Goal: Information Seeking & Learning: Learn about a topic

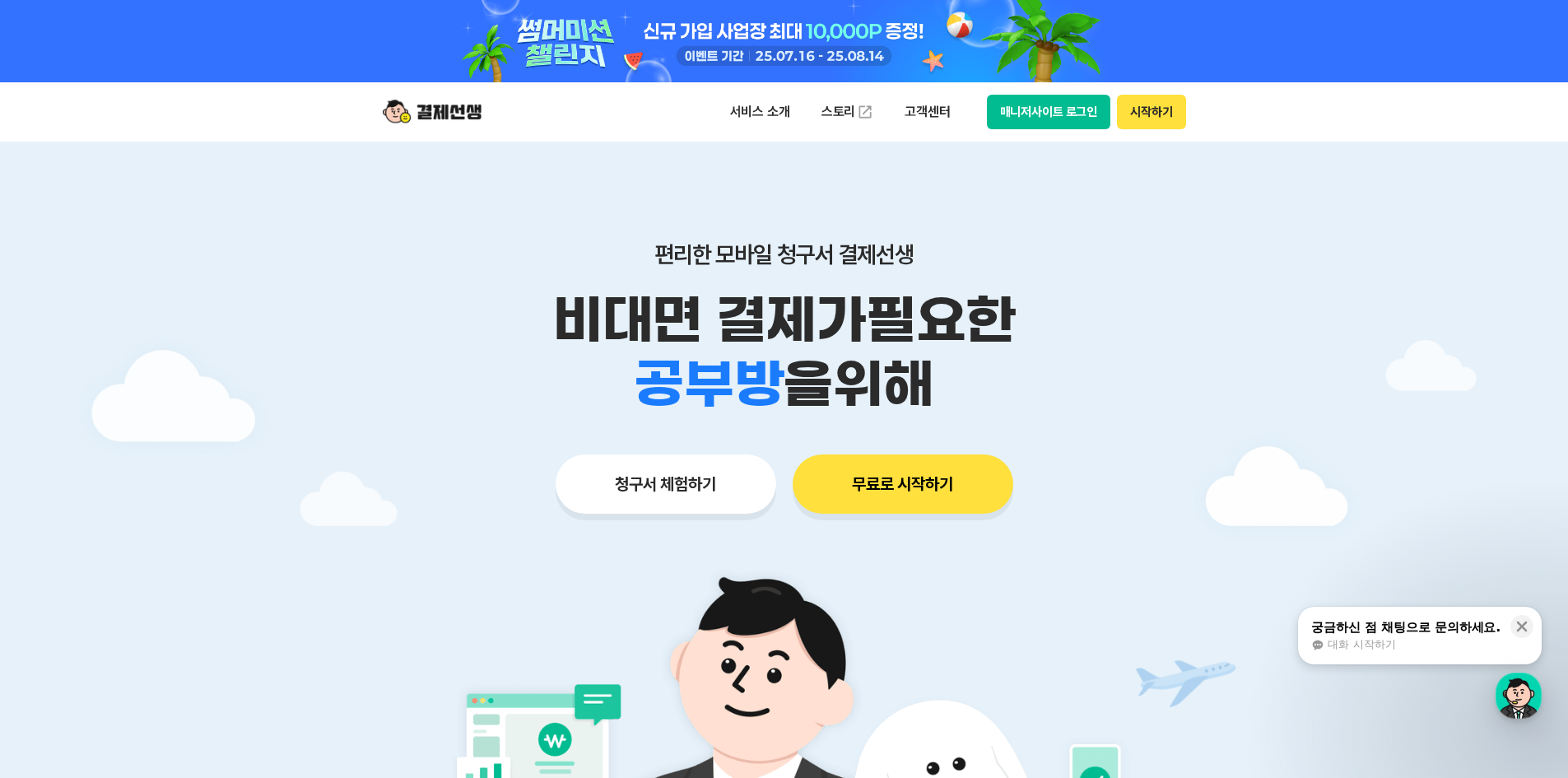
click at [693, 482] on button "청구서 체험하기" at bounding box center [666, 484] width 220 height 59
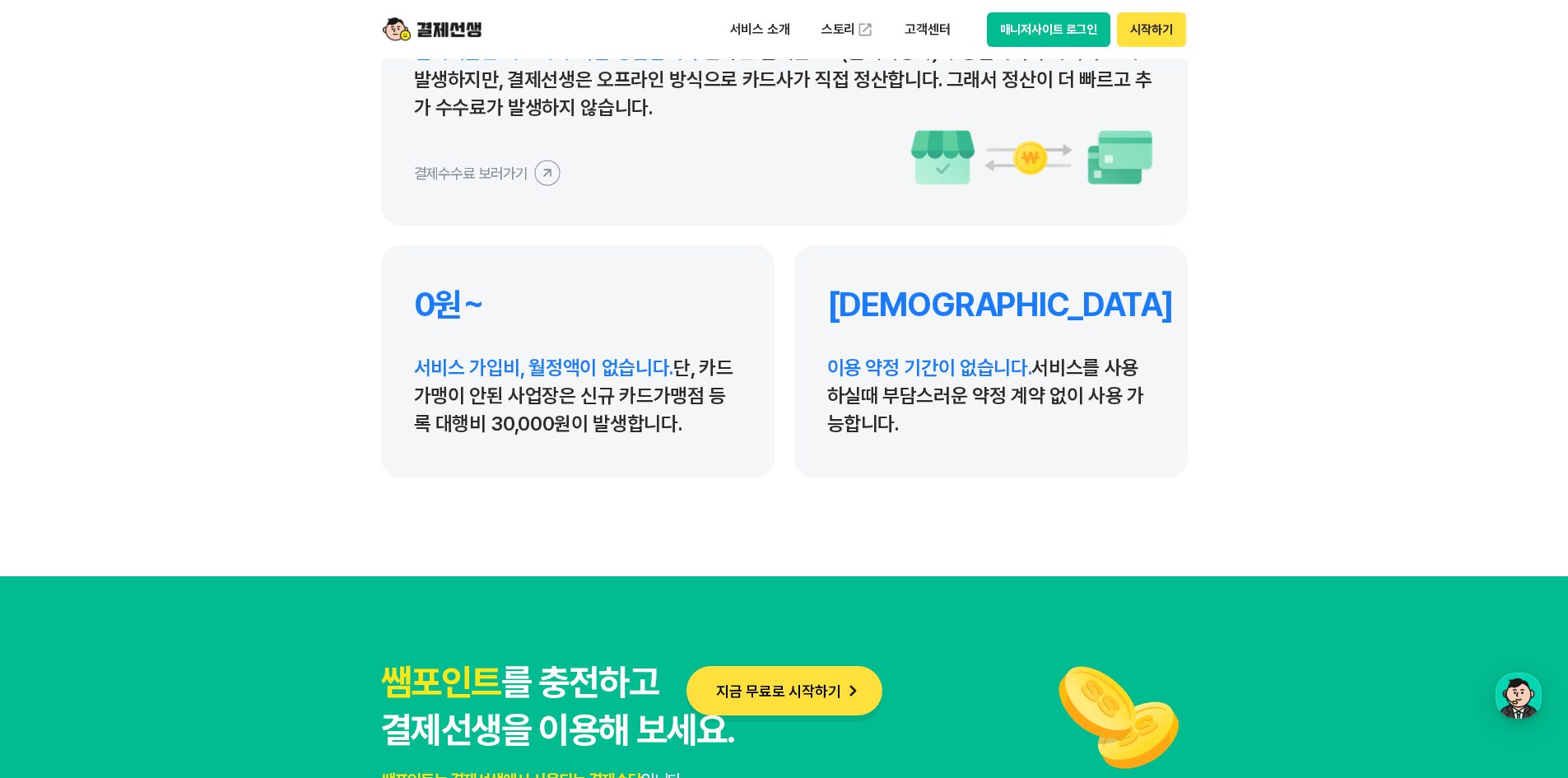
scroll to position [7468, 0]
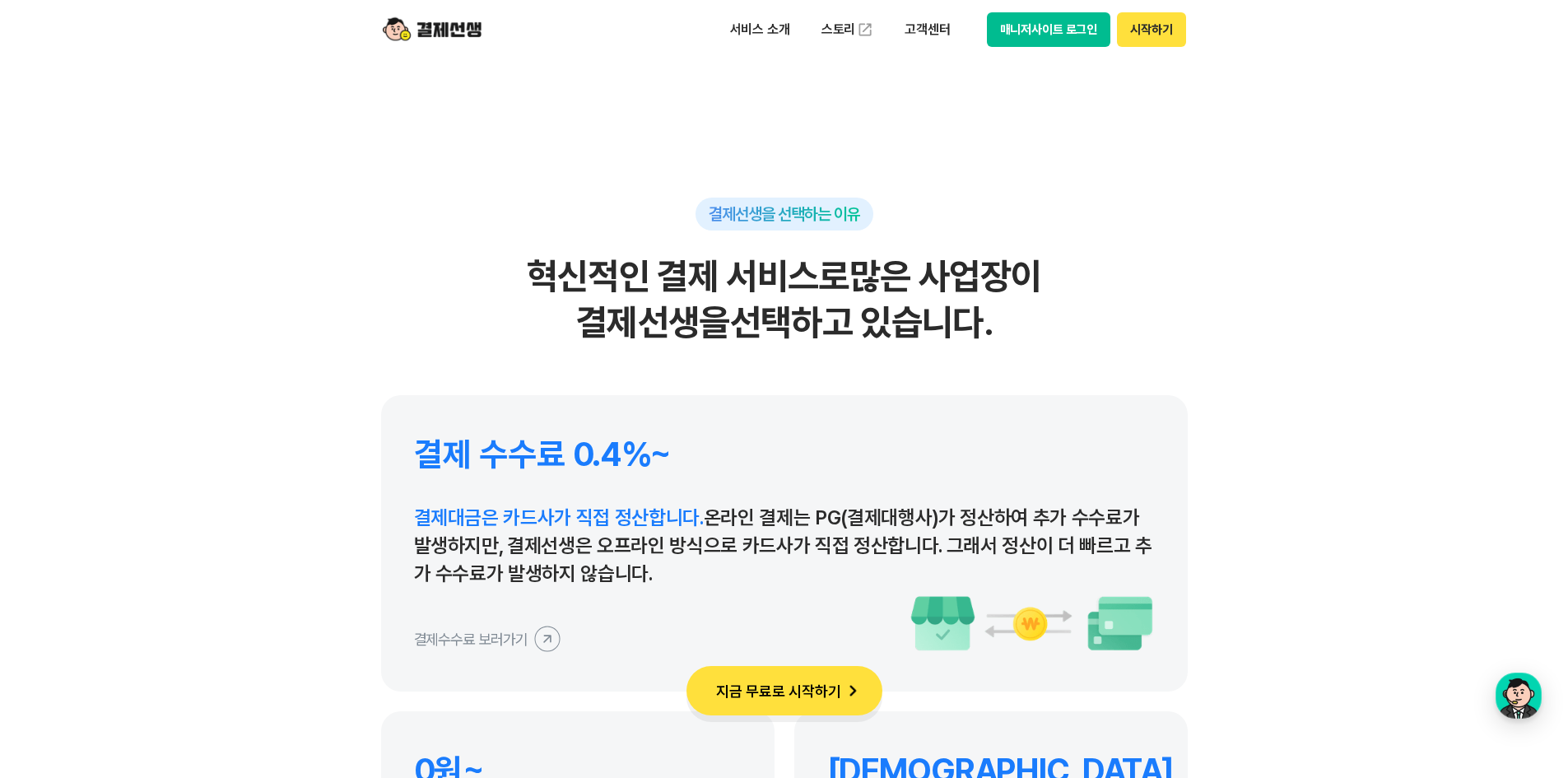
click at [547, 644] on icon at bounding box center [547, 638] width 37 height 37
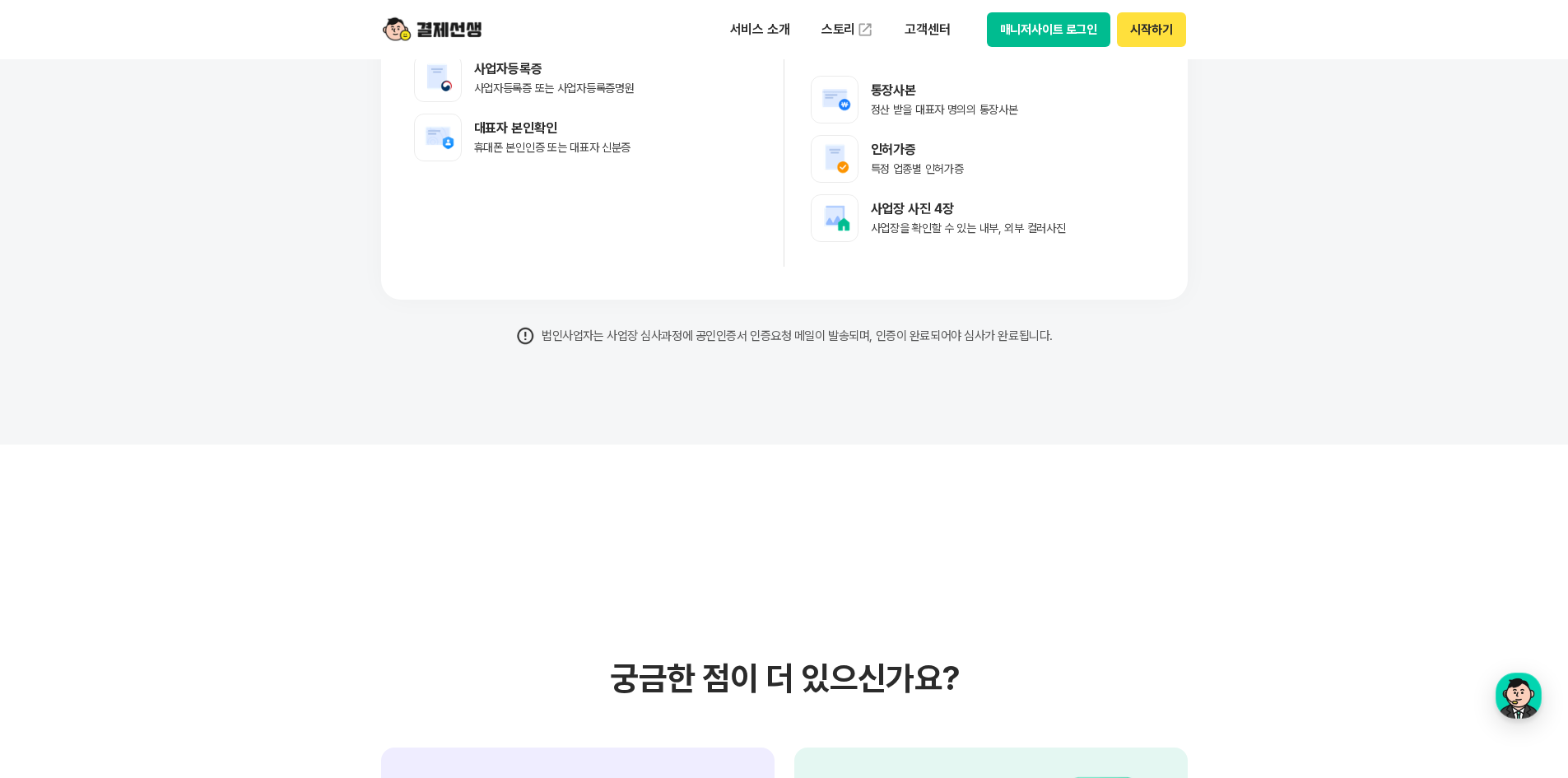
scroll to position [12944, 0]
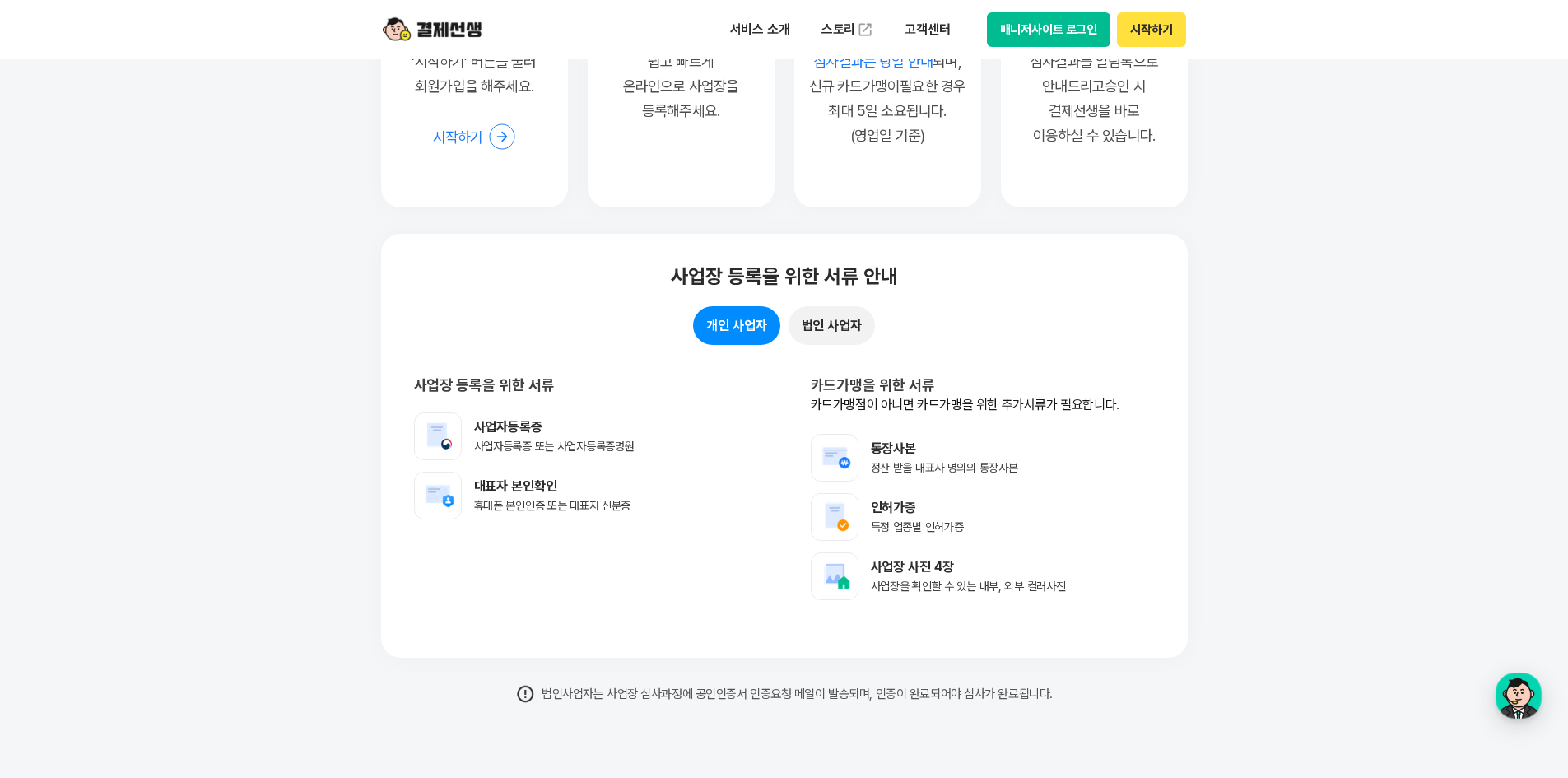
click at [849, 339] on button "법인 사업자" at bounding box center [832, 326] width 86 height 39
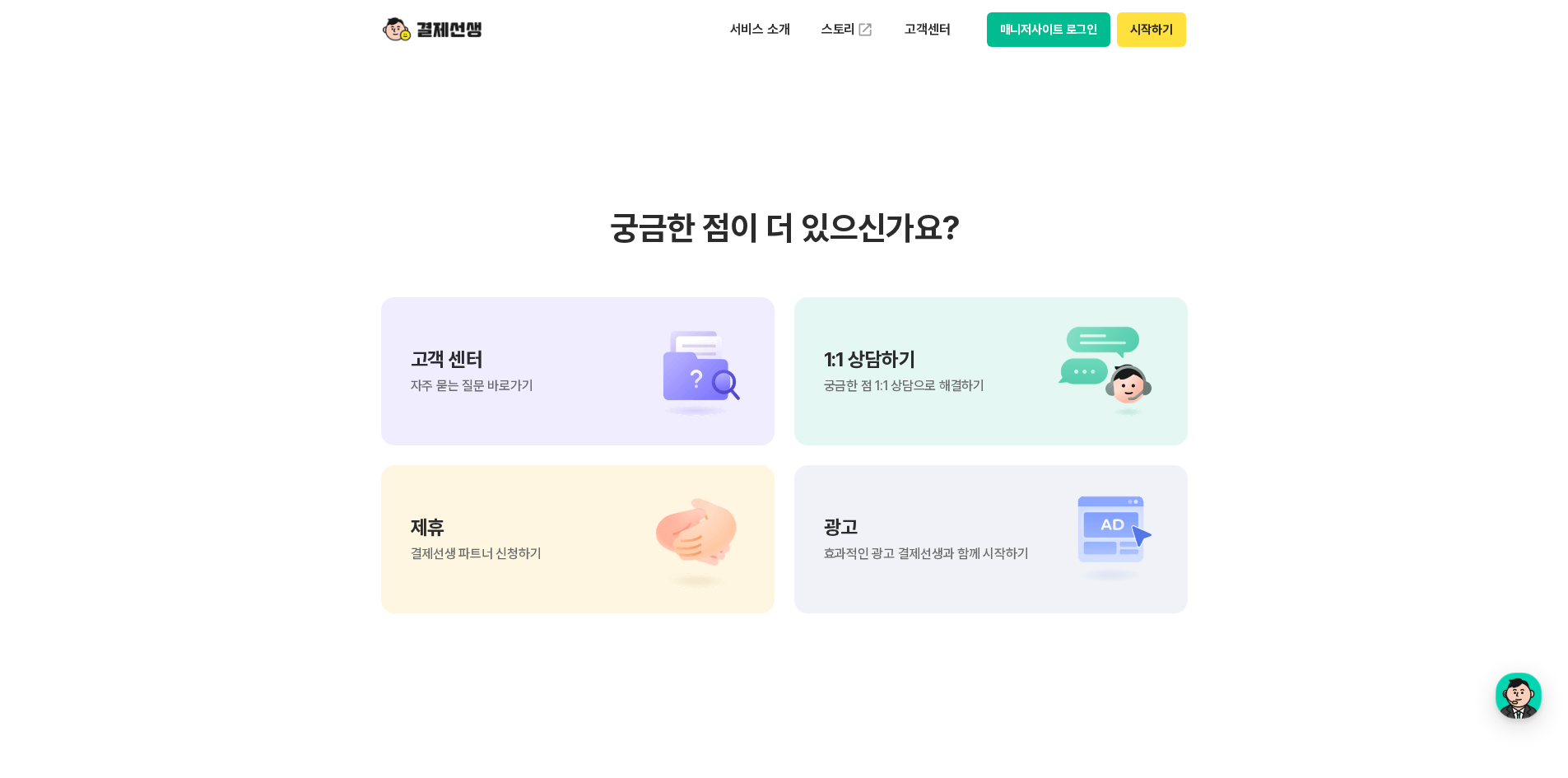
scroll to position [13878, 0]
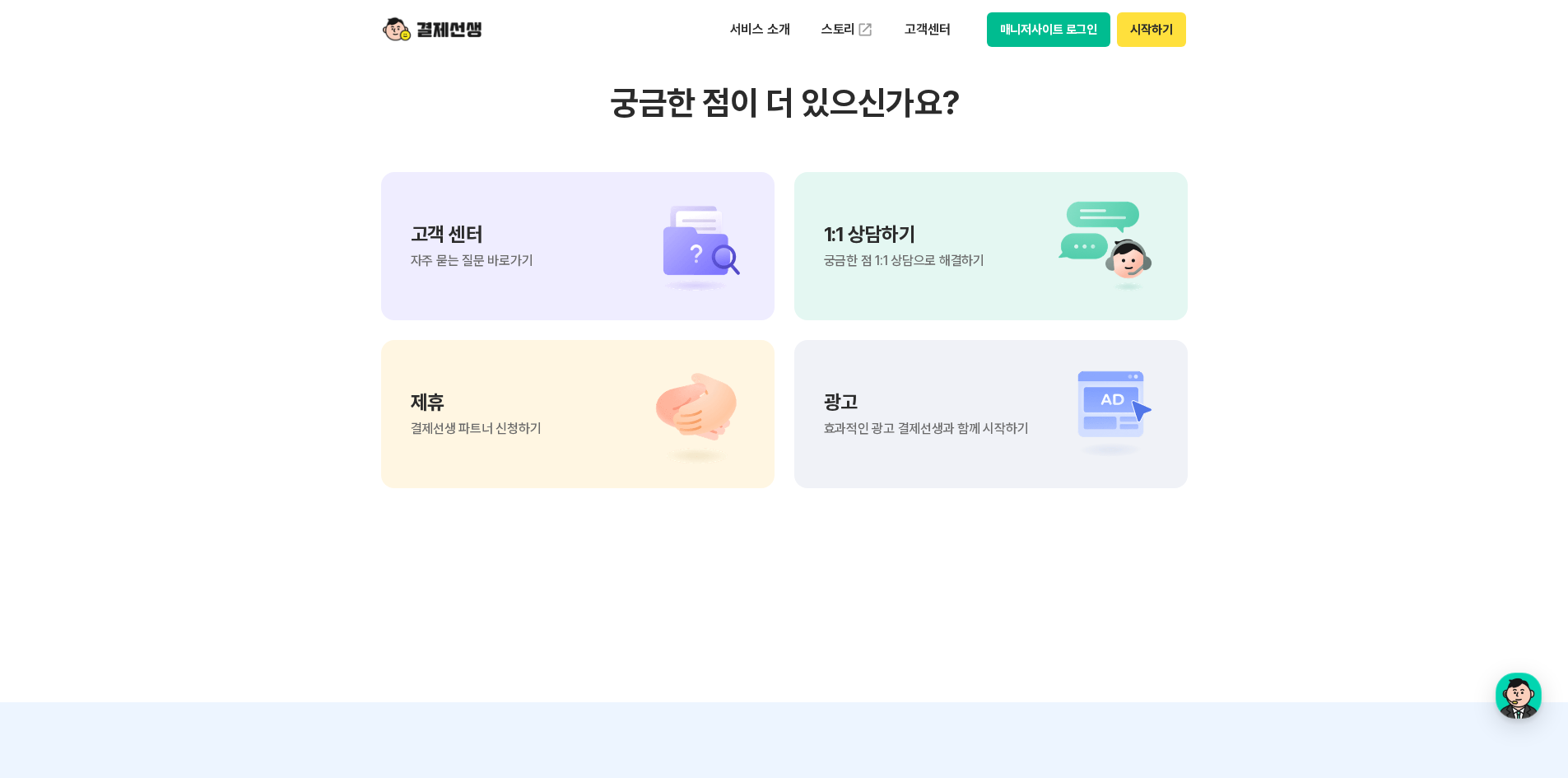
click at [870, 277] on div "1:1 상담하기 궁금한 점 1:1 상담으로 해결하기" at bounding box center [991, 246] width 394 height 148
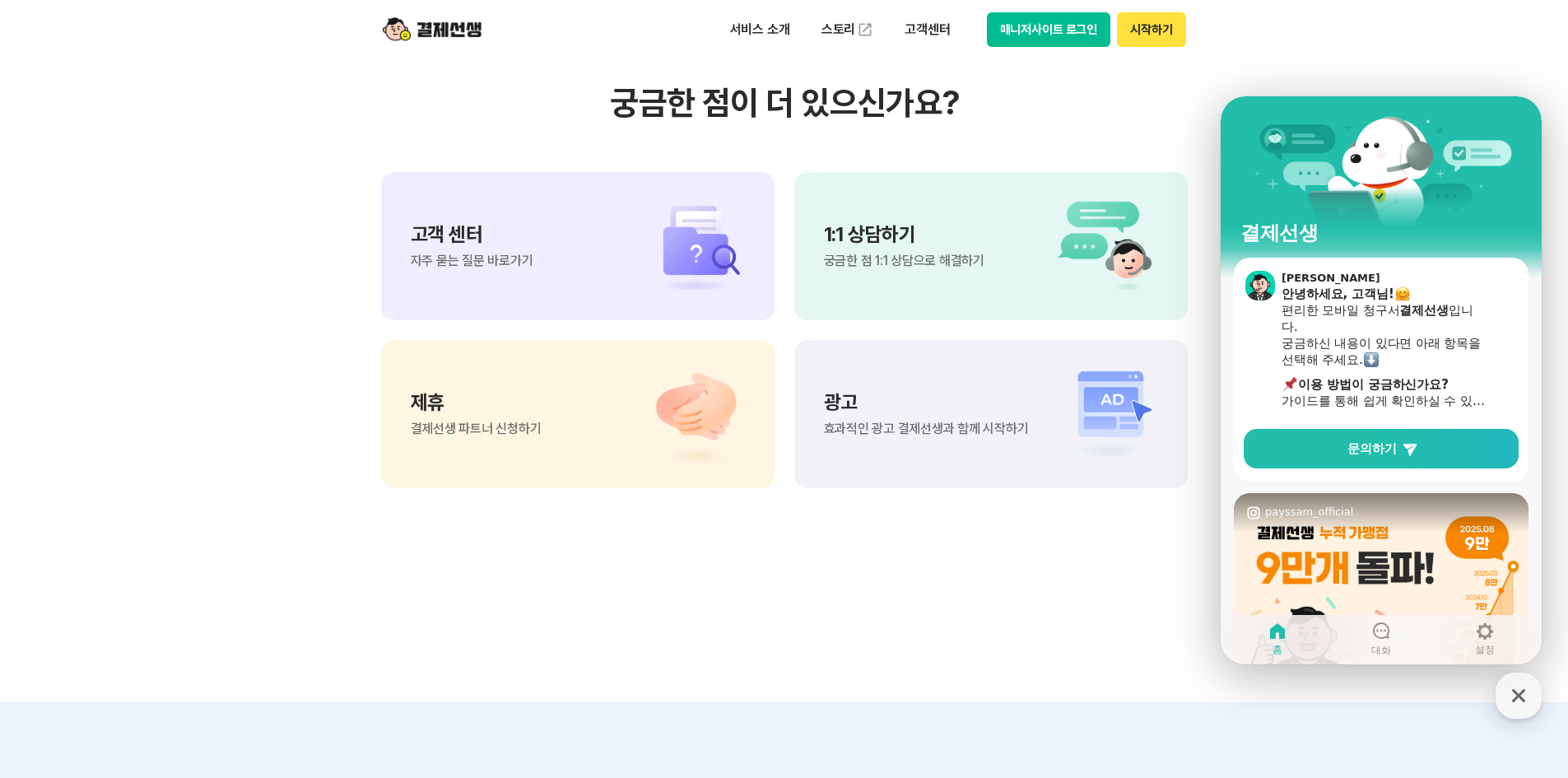
click at [889, 567] on section "궁금한 점이 더 있으신가요? 고객 센터 자주 묻는 질문 바로가기 1:1 상담하기 궁금한 점 1:1 상담으로 해결하기 제휴 결제선생 파트너 신청…" at bounding box center [784, 286] width 1568 height 834
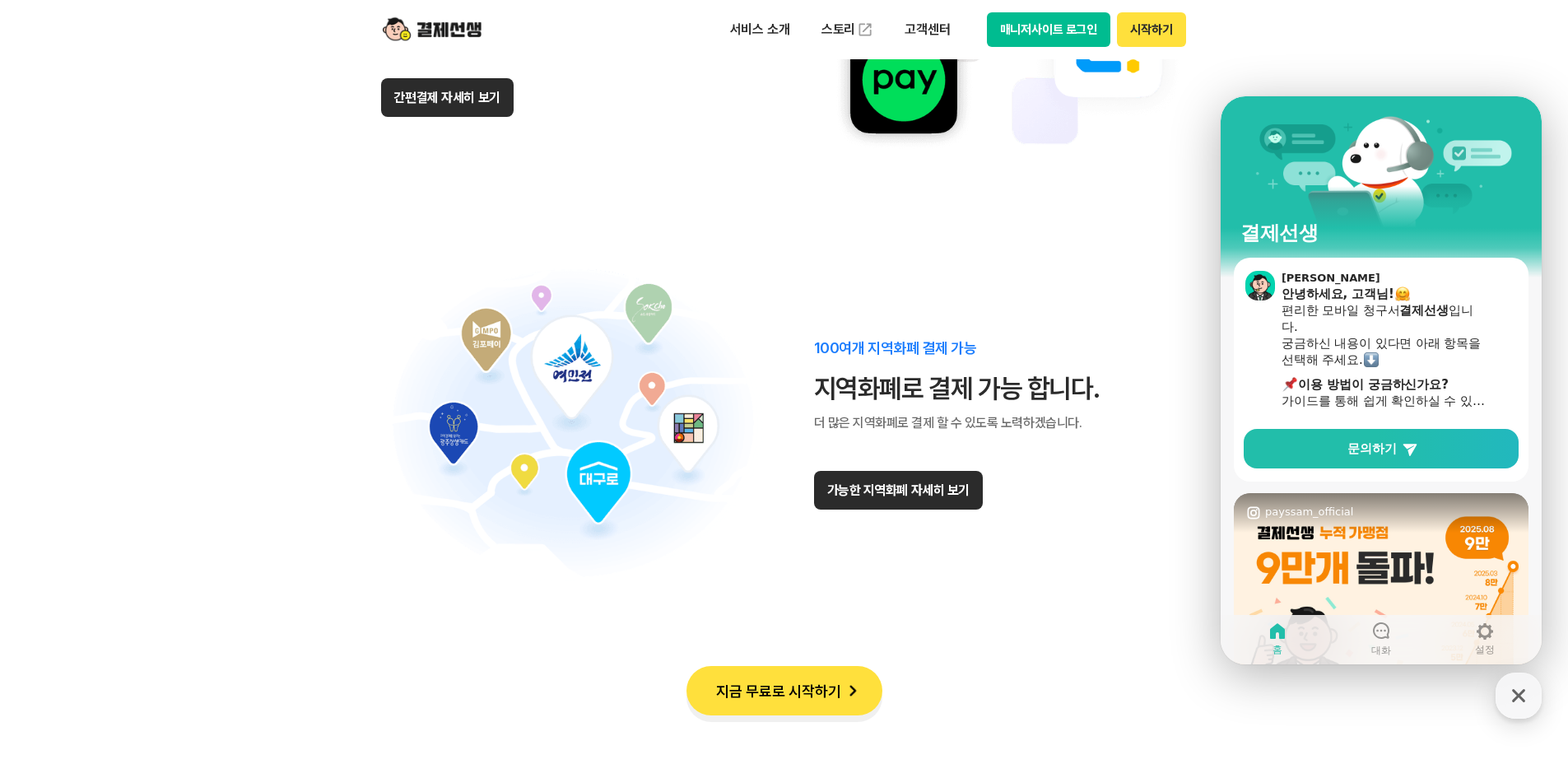
scroll to position [9677, 0]
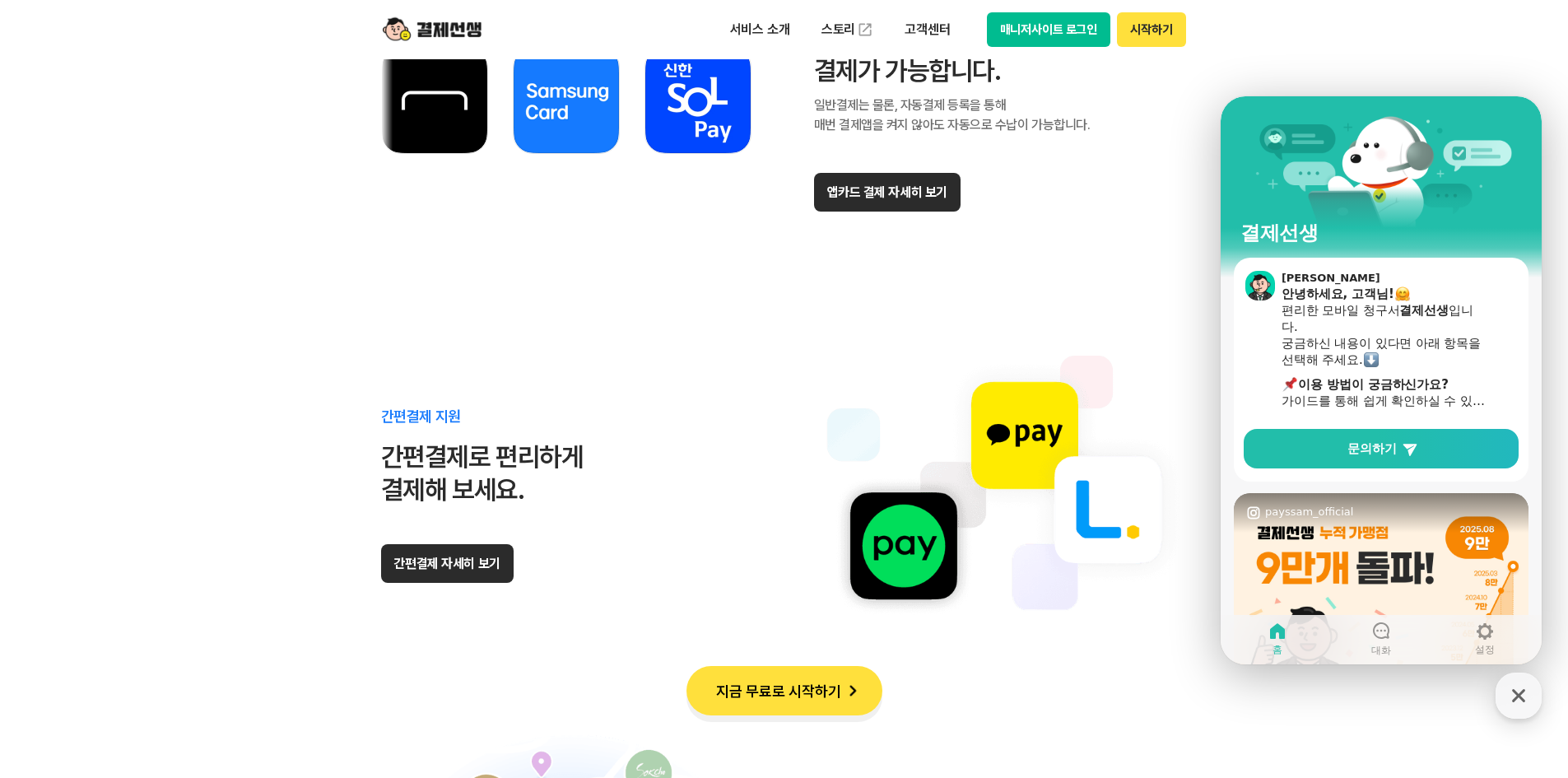
click at [183, 336] on section "다양한 결제수단 지원 다양한 결제수단으로 편리하게 결제가능 합니다. 모든 앱카드 결제 가능 국내 9개 모든 앱카드로 결제가 가능합니다. 일반결…" at bounding box center [784, 399] width 1568 height 1727
